Goal: Entertainment & Leisure: Consume media (video, audio)

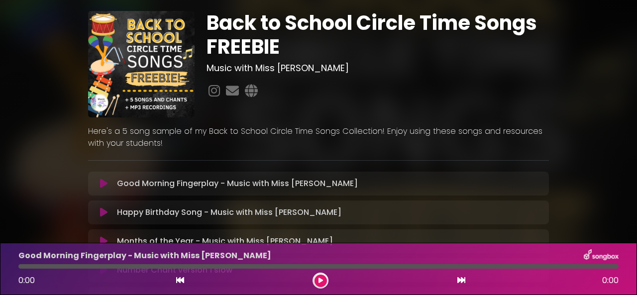
scroll to position [44, 0]
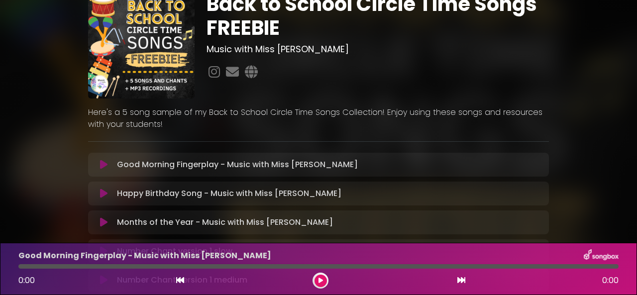
click at [106, 165] on icon at bounding box center [103, 165] width 7 height 10
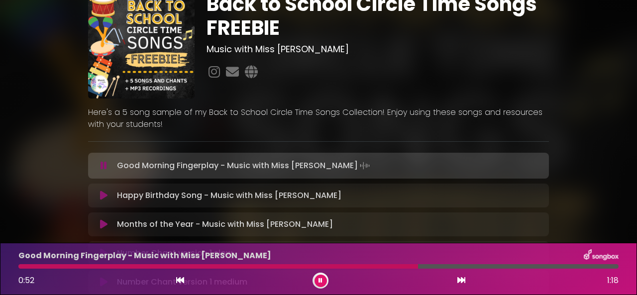
click at [29, 268] on div at bounding box center [218, 266] width 400 height 4
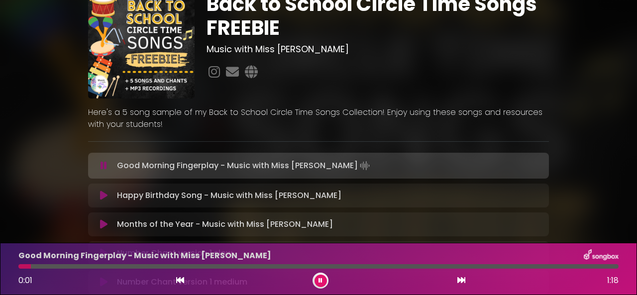
click at [29, 265] on div at bounding box center [24, 266] width 12 height 4
click at [179, 276] on button at bounding box center [180, 280] width 9 height 13
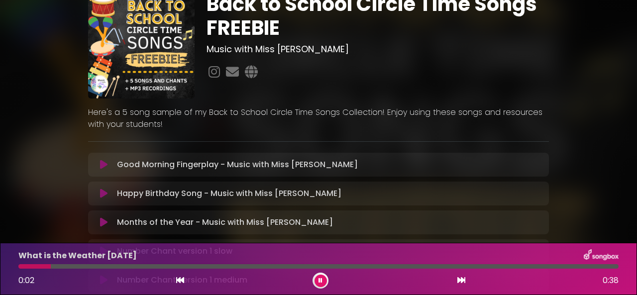
click at [200, 162] on p "Good Morning Fingerplay - Music with Miss [PERSON_NAME] Loading Track..." at bounding box center [237, 165] width 241 height 12
click at [212, 164] on p "Good Morning Fingerplay - Music with Miss [PERSON_NAME] Loading Track..." at bounding box center [237, 165] width 241 height 12
click at [104, 164] on icon at bounding box center [103, 165] width 7 height 10
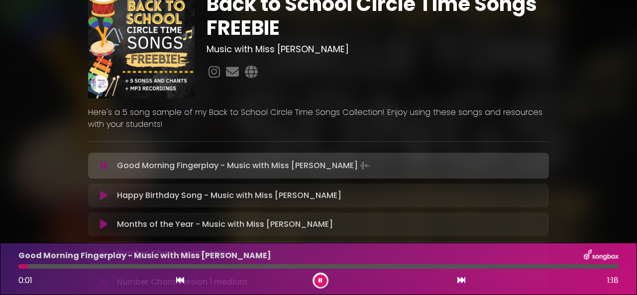
click at [321, 278] on icon at bounding box center [321, 281] width 4 height 6
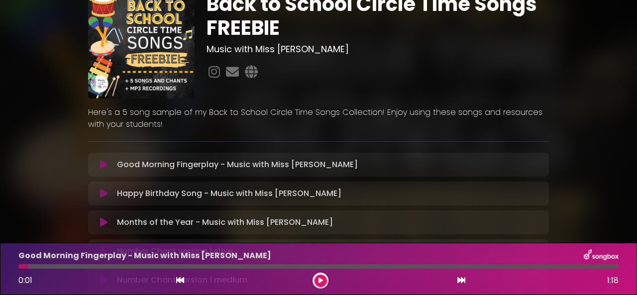
click at [319, 278] on icon at bounding box center [321, 281] width 4 height 6
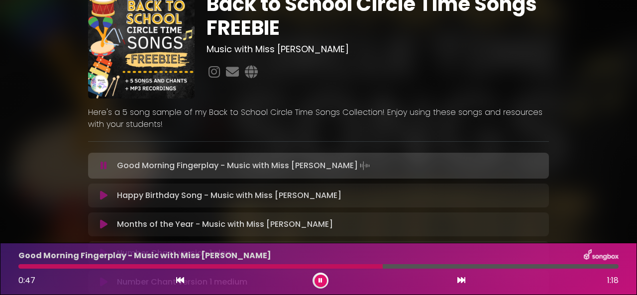
click at [322, 277] on button at bounding box center [321, 281] width 12 height 12
